Goal: Obtain resource: Download file/media

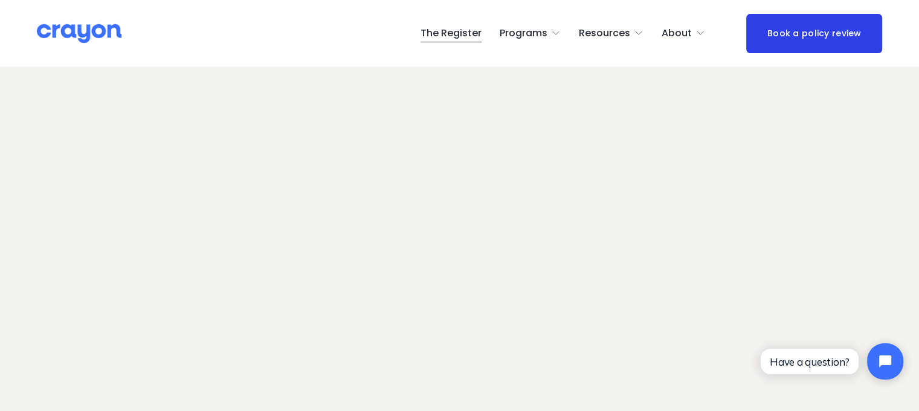
click at [0, 0] on span "Employer hub" at bounding box center [0, 0] width 0 height 0
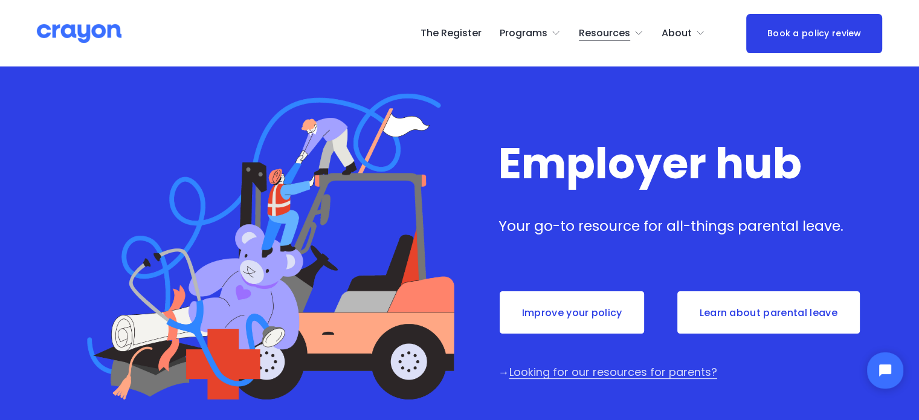
click at [575, 311] on link "Improve your policy" at bounding box center [571, 312] width 147 height 45
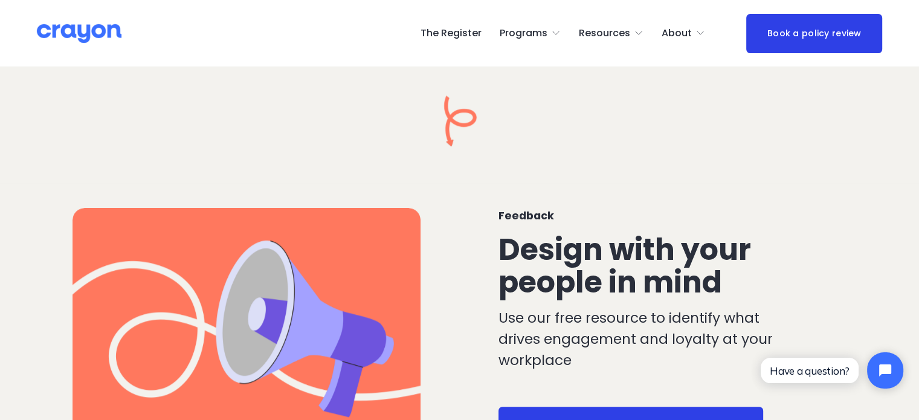
scroll to position [906, 0]
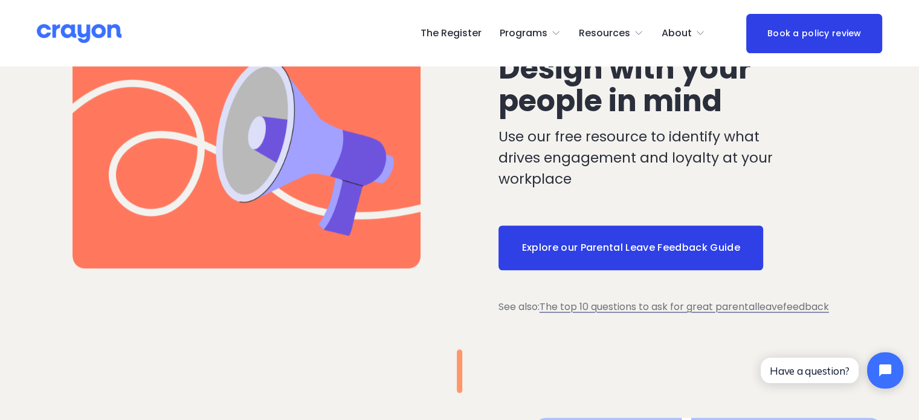
click at [620, 254] on link "Explore our Parental Leave Feedback Guide" at bounding box center [630, 247] width 265 height 45
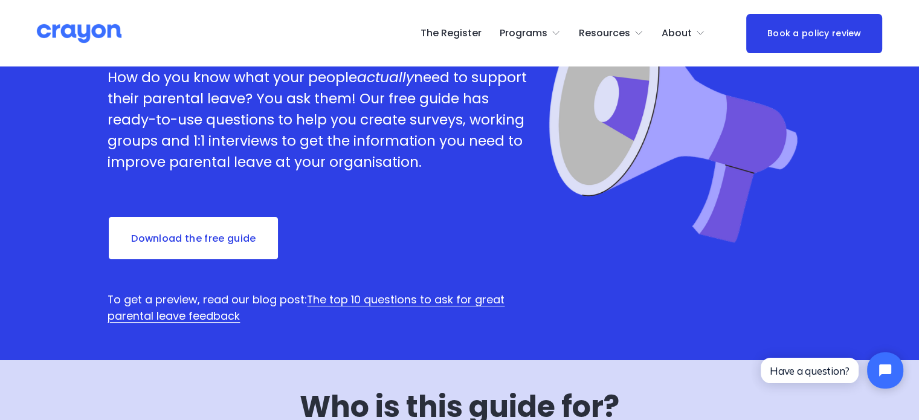
scroll to position [121, 0]
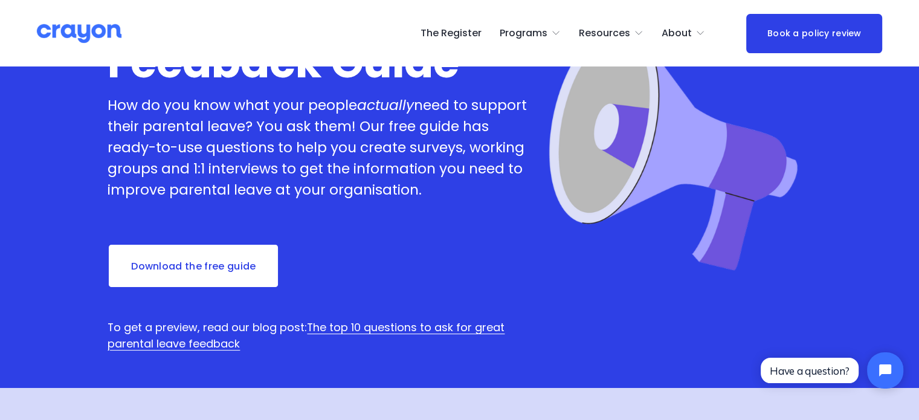
click at [220, 269] on link "Download the free guide" at bounding box center [194, 265] width 172 height 45
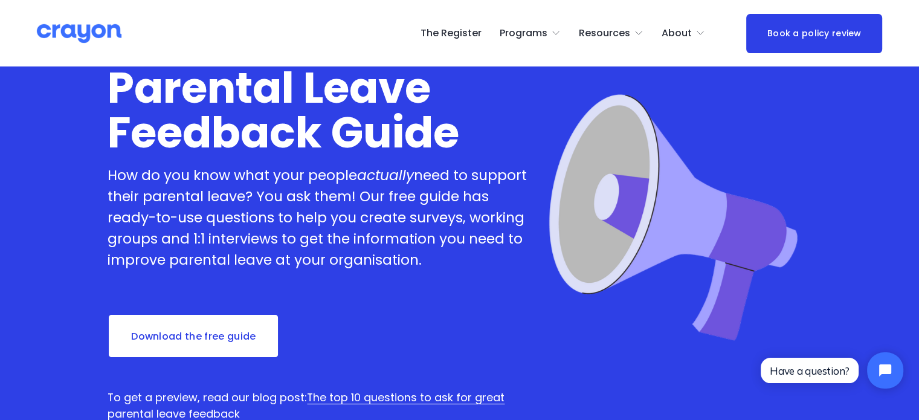
scroll to position [0, 0]
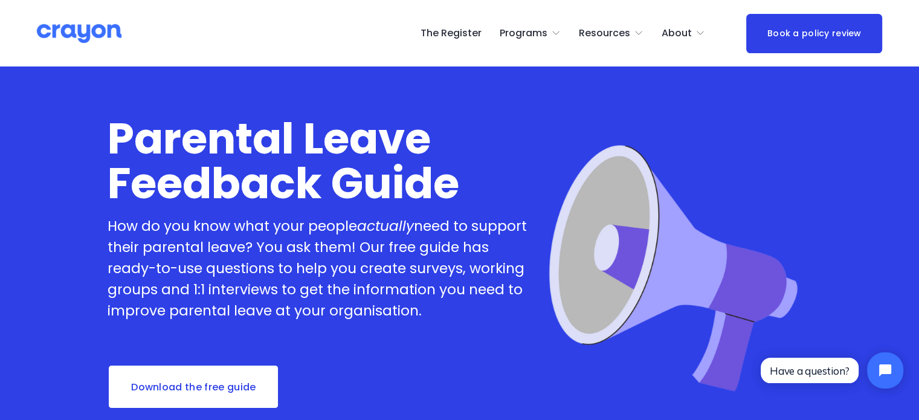
click at [442, 30] on link "The Register" at bounding box center [450, 33] width 61 height 19
click at [440, 34] on link "The Register" at bounding box center [450, 33] width 61 height 19
